Goal: Navigation & Orientation: Find specific page/section

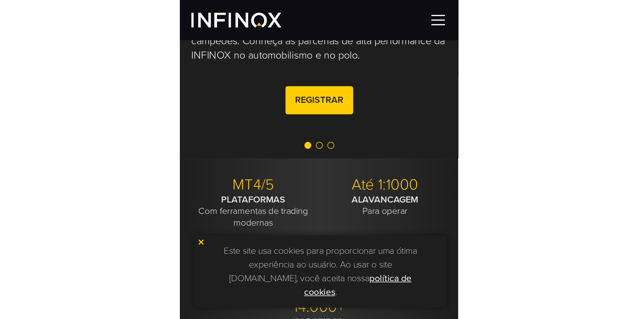
scroll to position [101, 0]
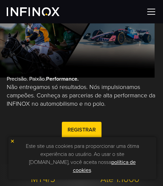
scroll to position [67, 0]
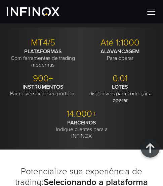
scroll to position [101, 0]
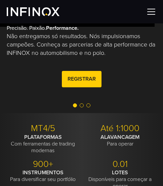
click at [81, 105] on span "Go to slide 2" at bounding box center [81, 106] width 4 height 4
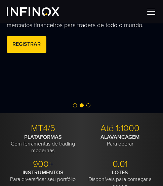
click at [81, 105] on span "Go to slide 2" at bounding box center [81, 106] width 4 height 4
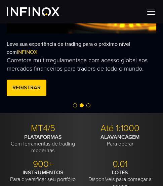
click at [81, 105] on span "Go to slide 2" at bounding box center [81, 106] width 4 height 4
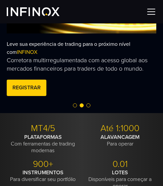
scroll to position [0, 0]
